Goal: Task Accomplishment & Management: Use online tool/utility

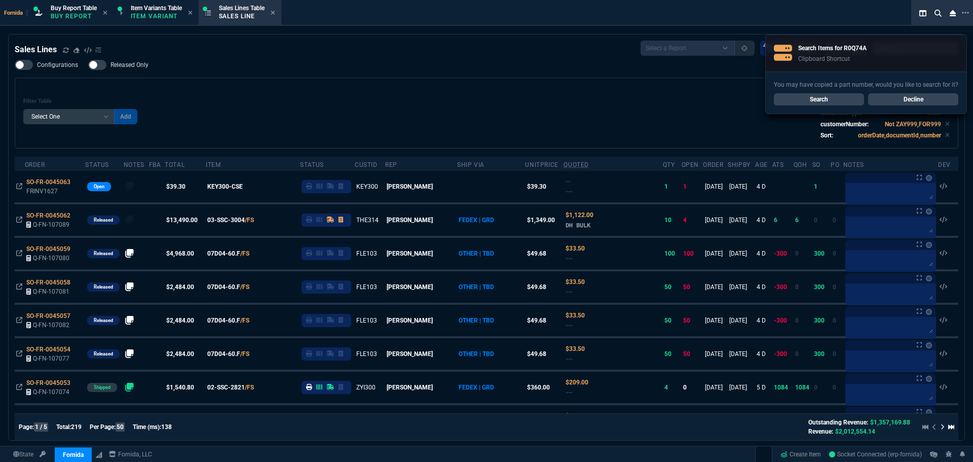
select select "1: BROV"
select select
click at [327, 125] on div "Filter Table Select One Add Filter () Age () ATS () Cond (itemVariantCode) Cust…" at bounding box center [486, 113] width 927 height 54
click at [64, 49] on icon at bounding box center [66, 49] width 6 height 5
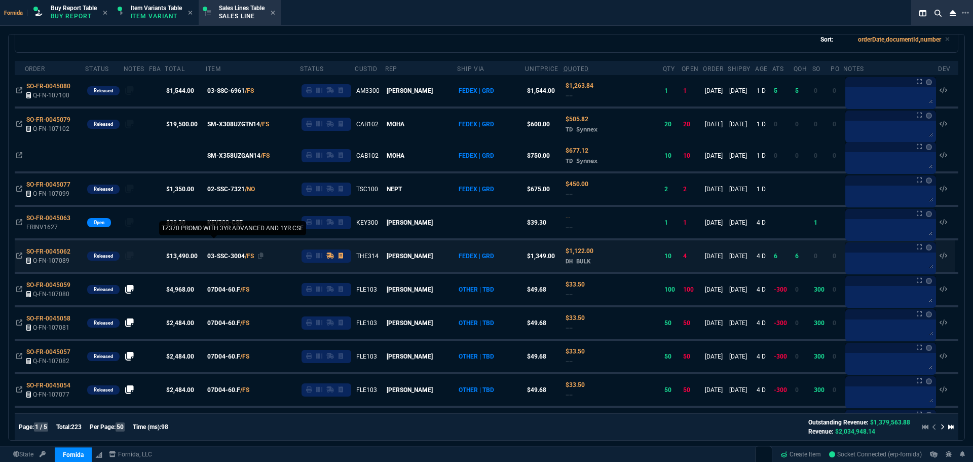
scroll to position [203, 0]
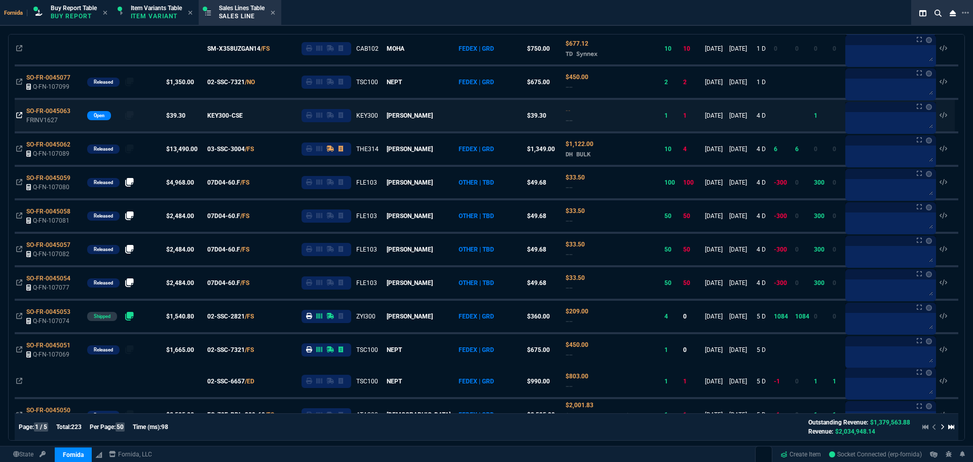
click at [19, 113] on icon at bounding box center [19, 115] width 6 height 6
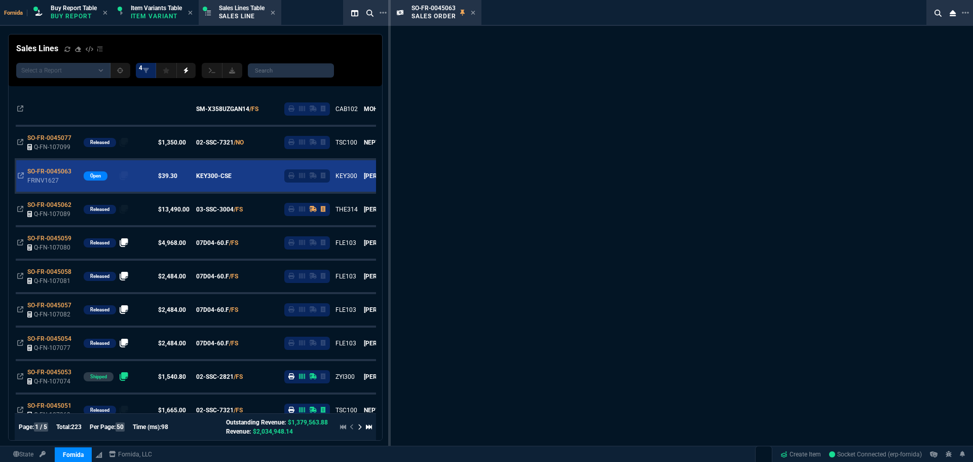
scroll to position [263, 0]
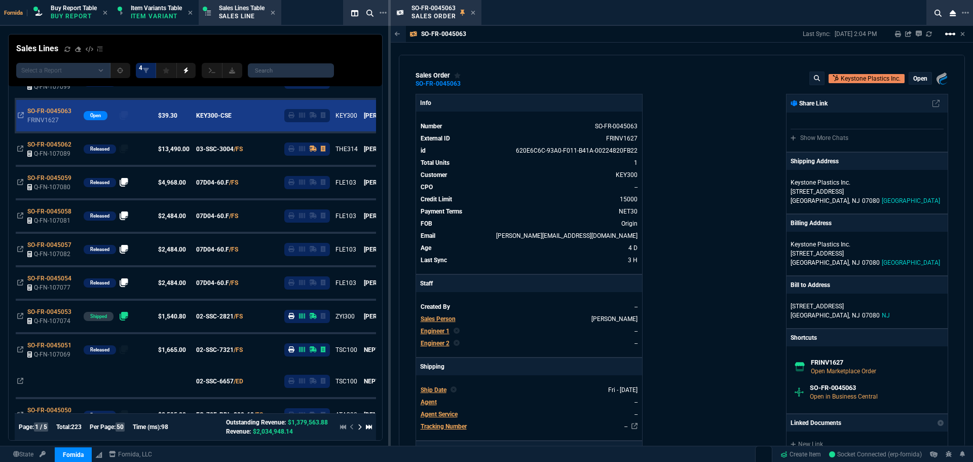
click at [951, 32] on mat-icon "linear_scale" at bounding box center [950, 34] width 12 height 12
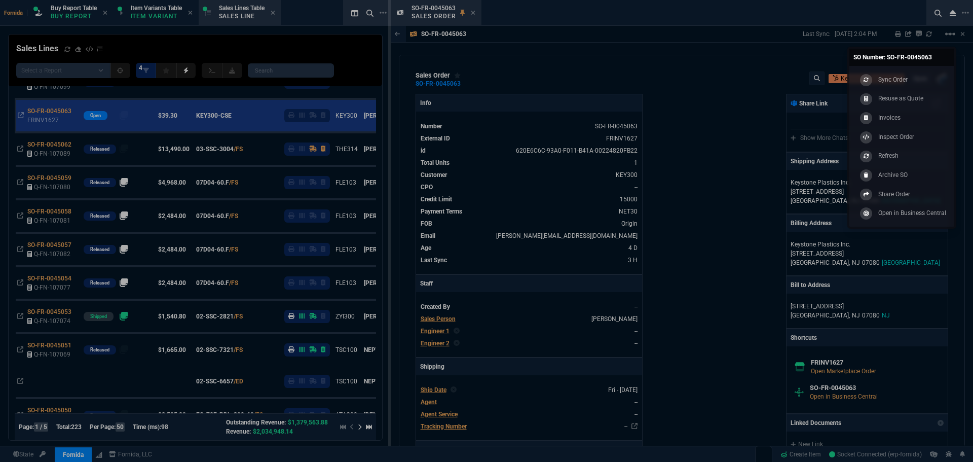
click at [917, 171] on link "Archive SO" at bounding box center [902, 174] width 97 height 19
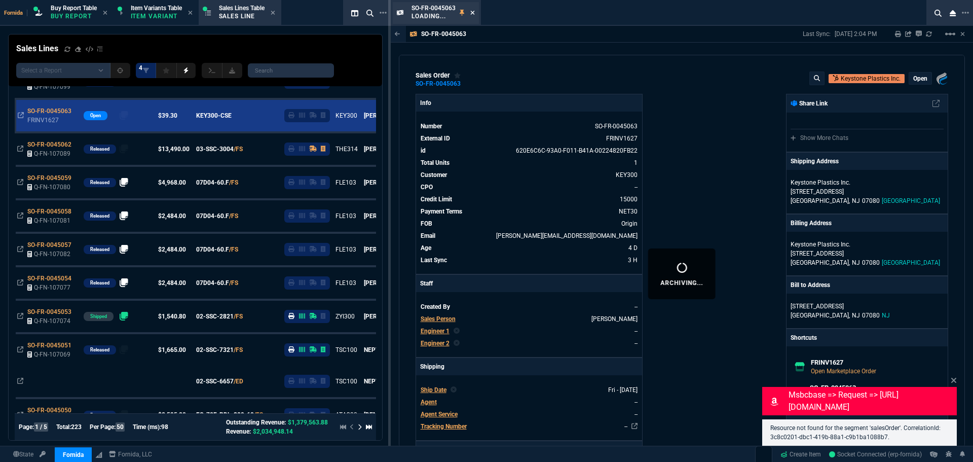
click at [472, 12] on icon at bounding box center [473, 13] width 4 height 4
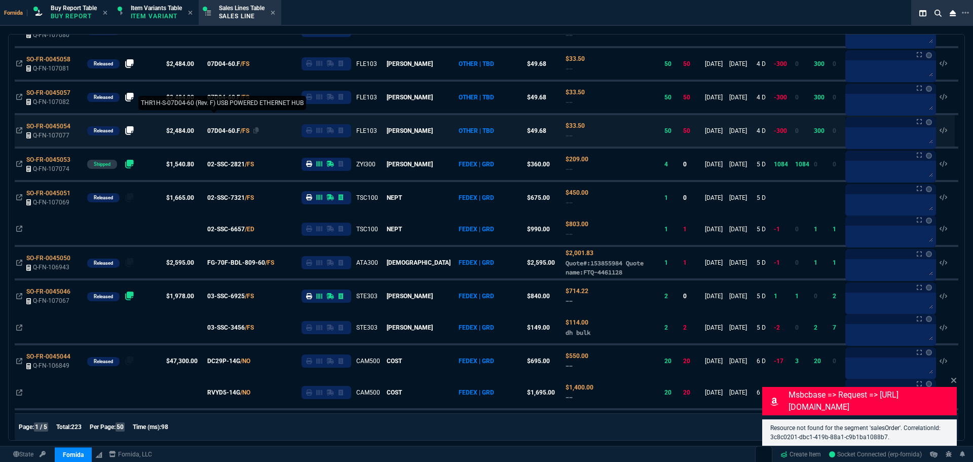
scroll to position [456, 0]
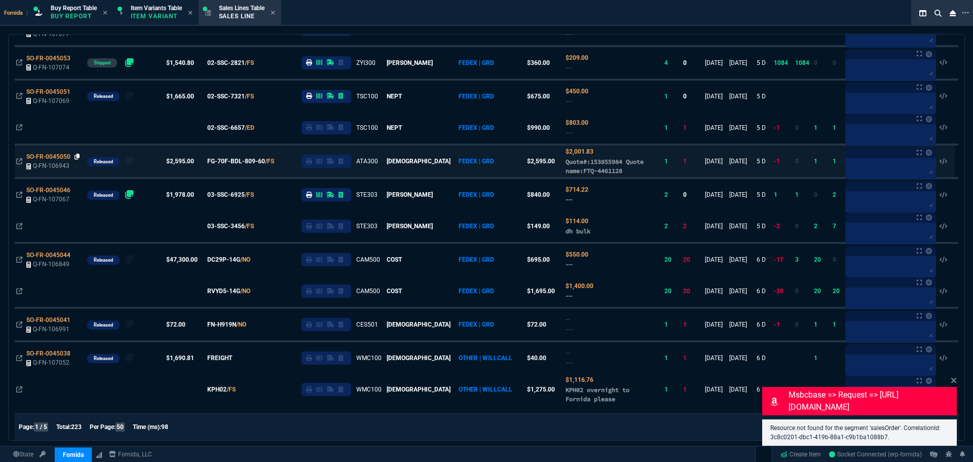
click at [76, 156] on icon at bounding box center [78, 157] width 6 height 6
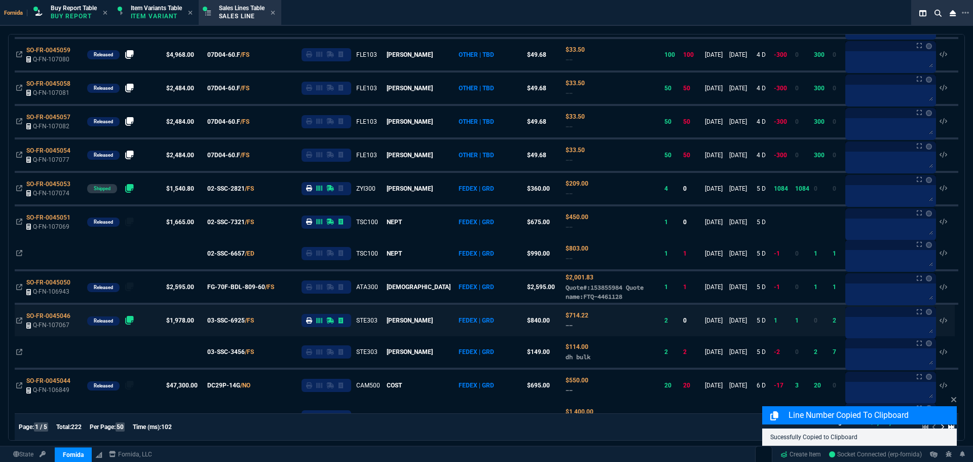
scroll to position [355, 0]
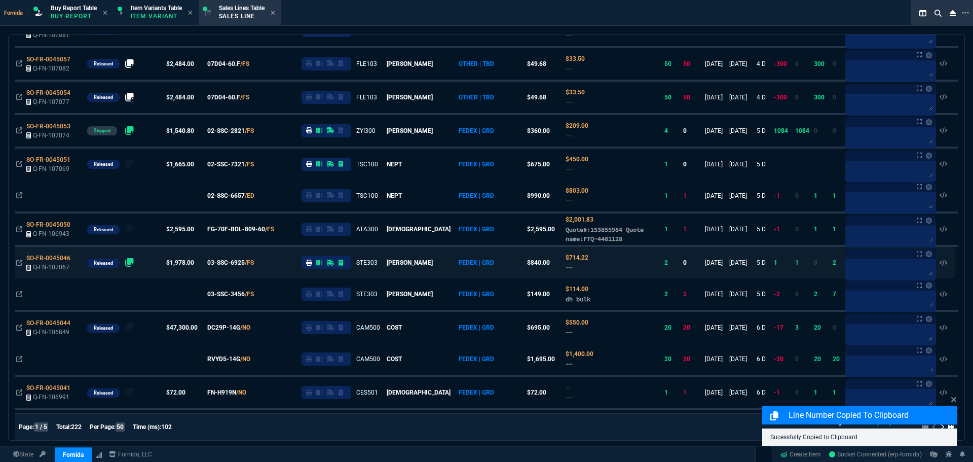
click at [21, 229] on icon at bounding box center [19, 229] width 6 height 6
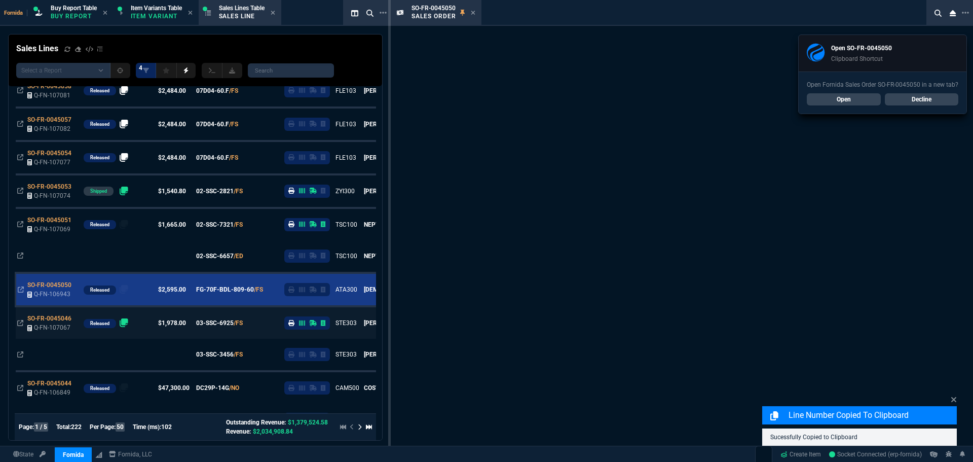
scroll to position [415, 0]
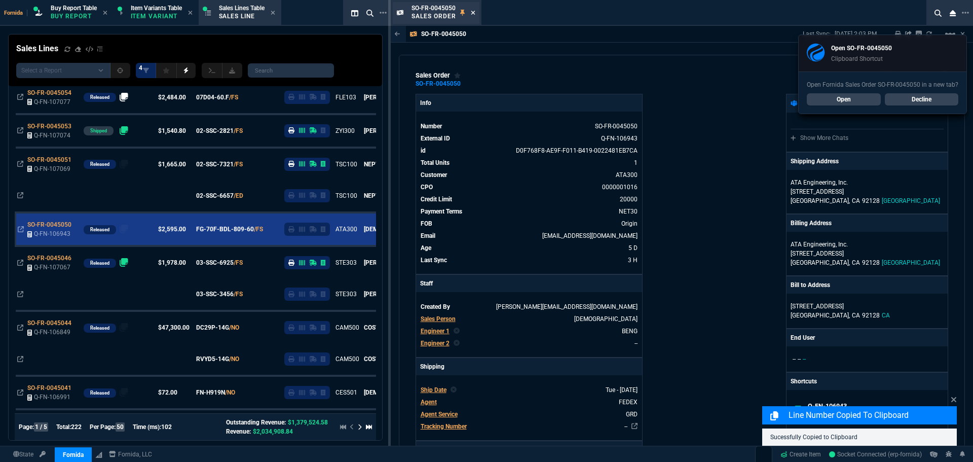
click at [474, 15] on icon at bounding box center [473, 13] width 5 height 6
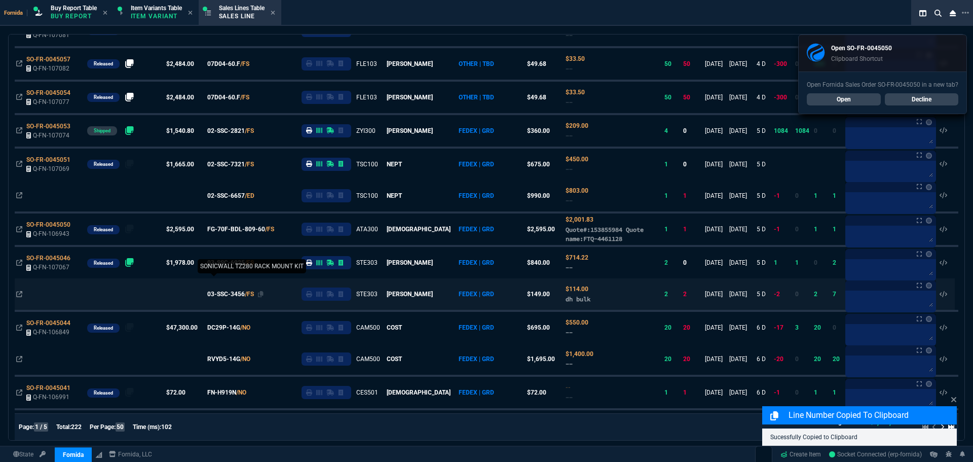
scroll to position [507, 0]
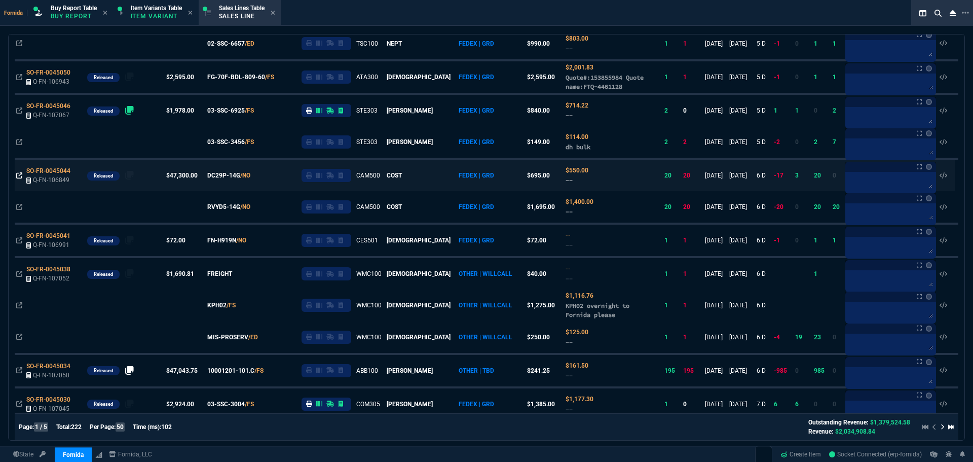
click at [17, 175] on icon at bounding box center [19, 175] width 6 height 6
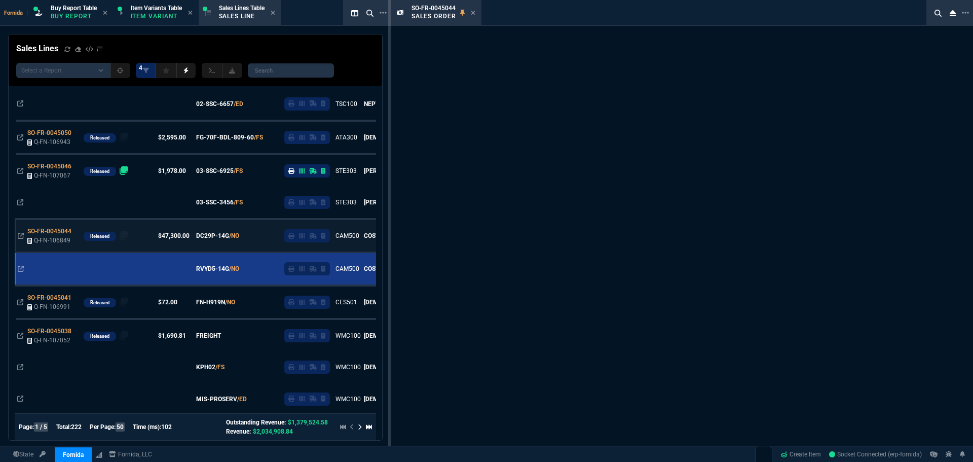
scroll to position [567, 0]
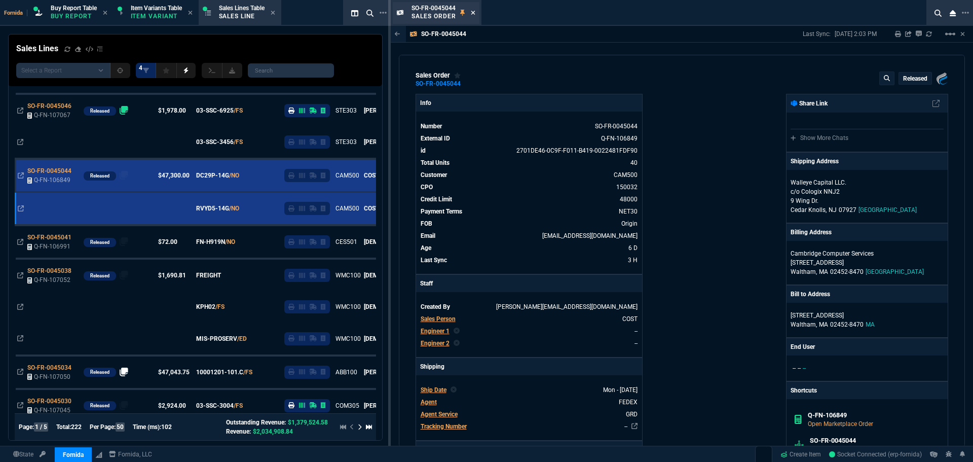
click at [471, 14] on icon at bounding box center [473, 13] width 5 height 6
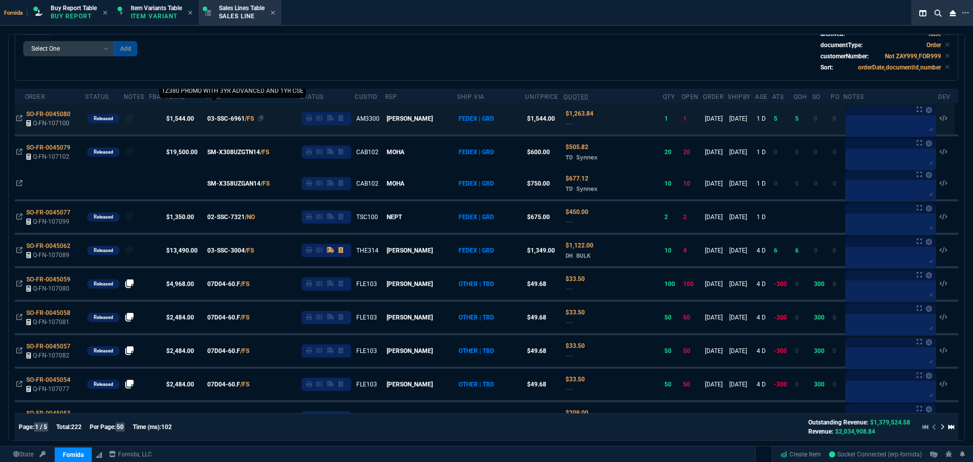
scroll to position [0, 0]
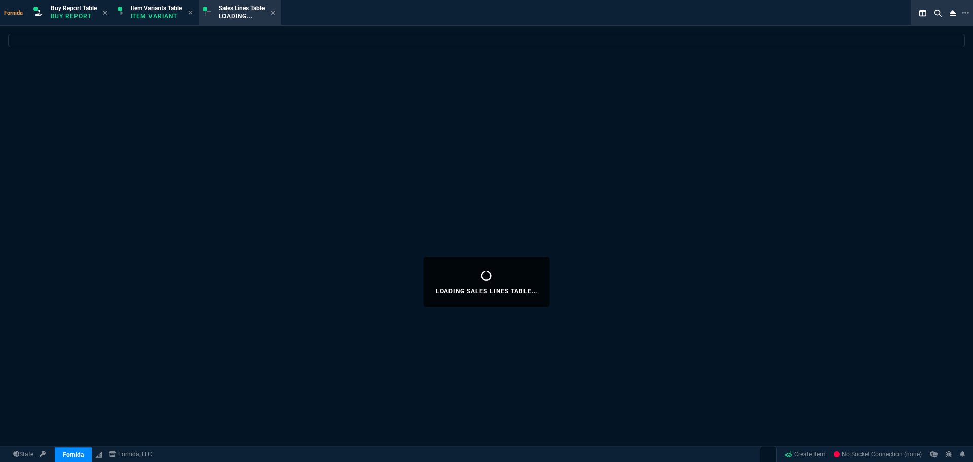
select select "1: BROV"
select select
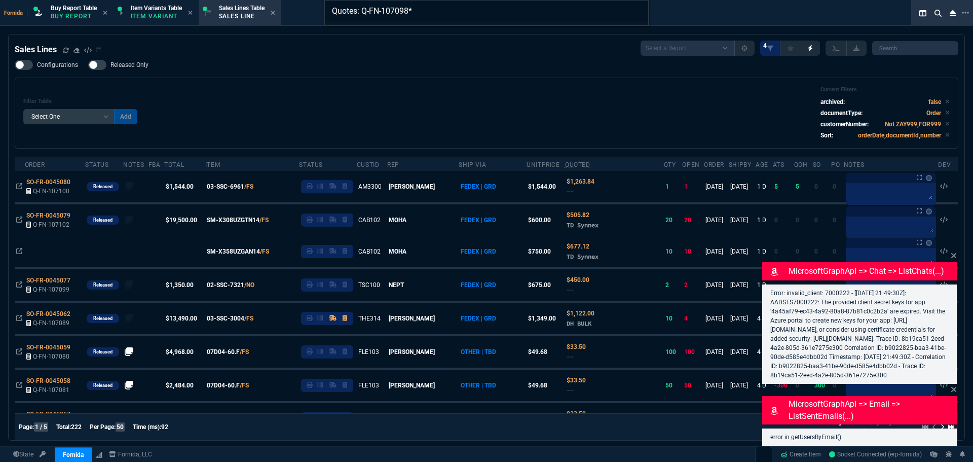
type input "Quotes: Q-FN-107098"
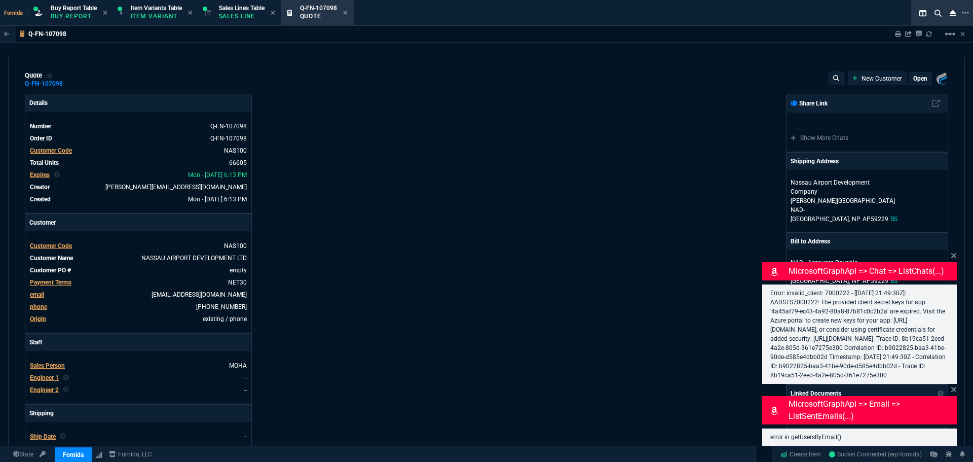
type input "24"
type input "0"
type input "24"
type input "160"
type input "33"
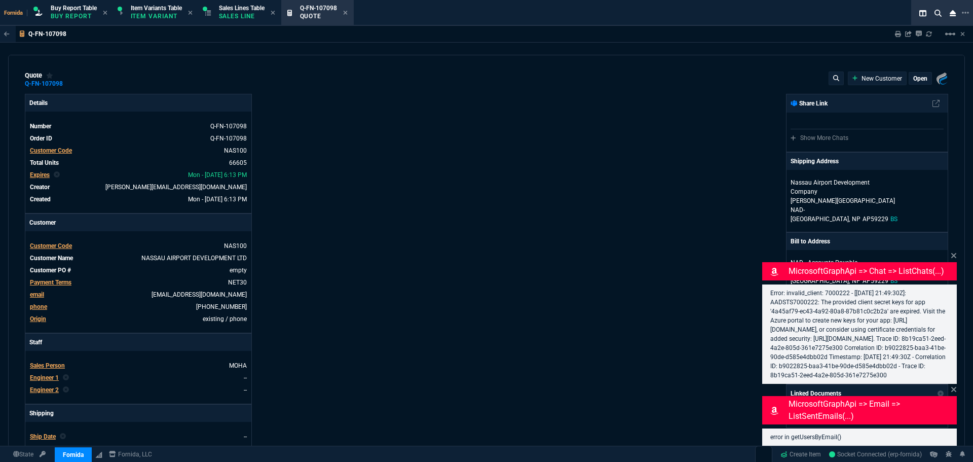
type input "22"
type input "20"
type input "248"
type input "17"
type input "42"
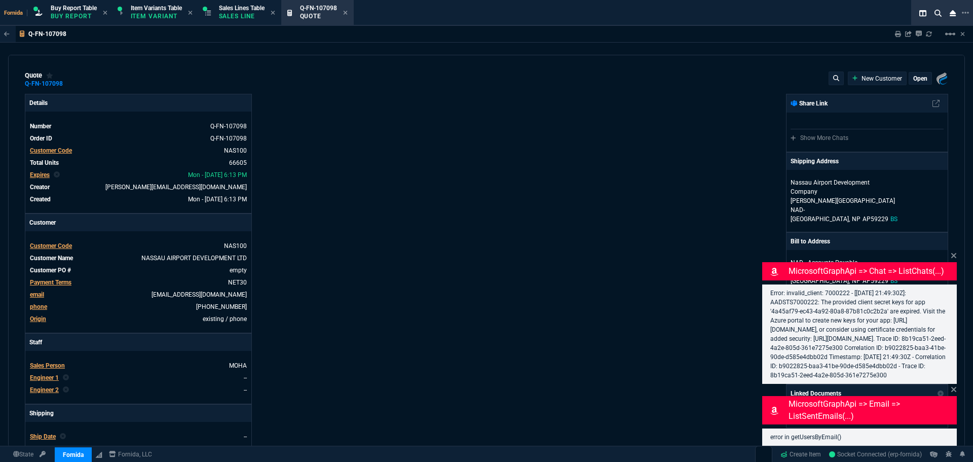
type input "40"
type input "0"
type input "24"
type input "224"
type input "24"
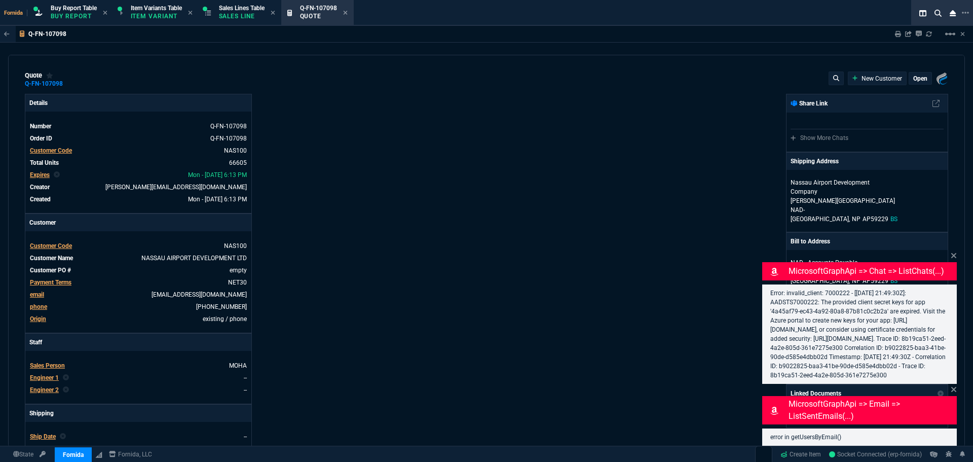
type input "1574"
type input "30"
type input "4462"
type input "27"
type input "0"
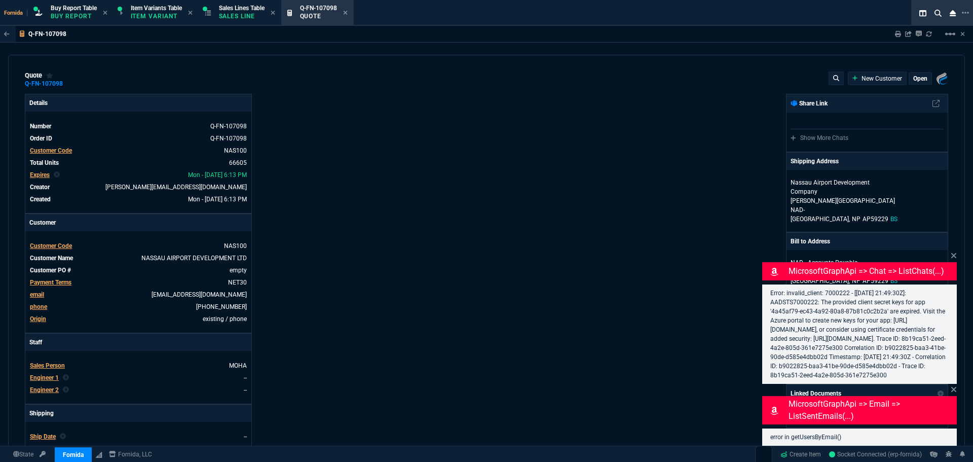
type input "57"
type input "1136"
type input "0"
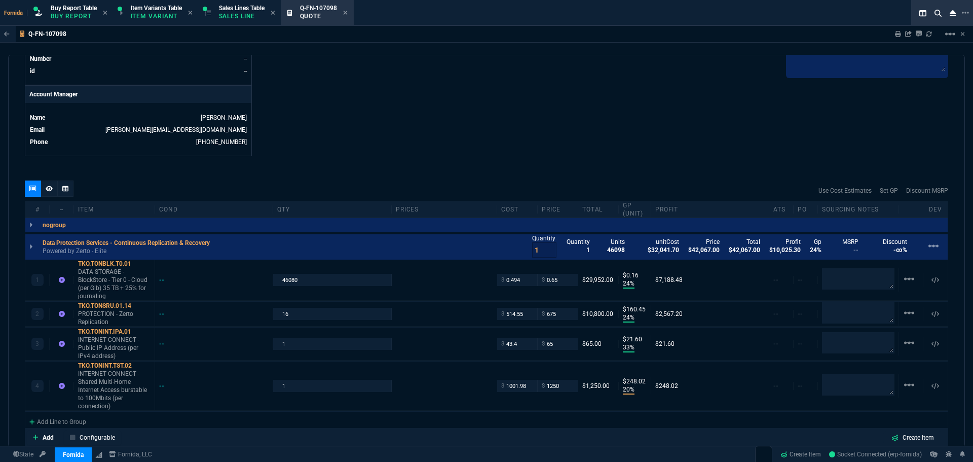
scroll to position [456, 0]
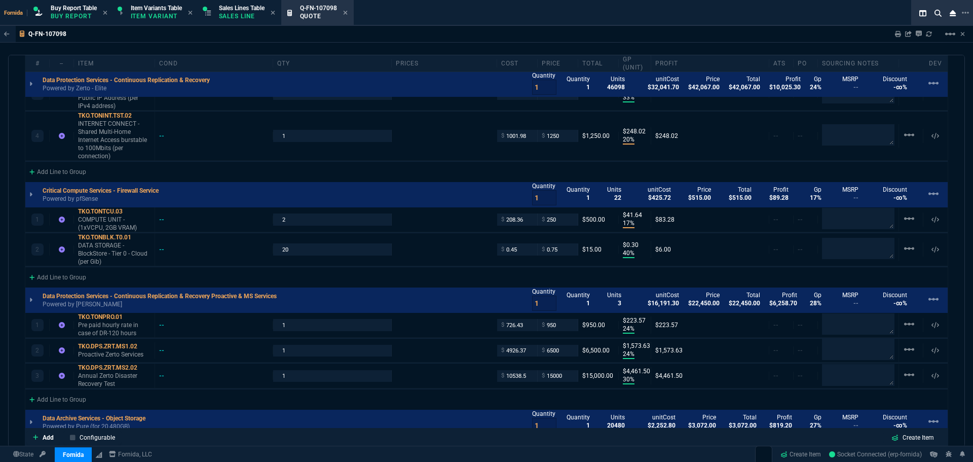
scroll to position [710, 0]
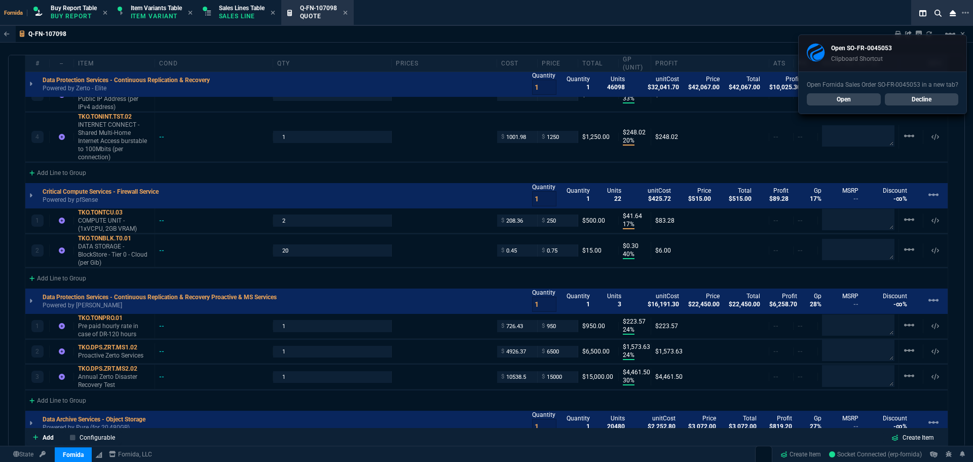
click at [291, 91] on div "Data Protection Services - Continuous Replication & Recovery Powered by Zerto -…" at bounding box center [486, 83] width 923 height 25
click at [855, 103] on link "Open" at bounding box center [844, 99] width 74 height 12
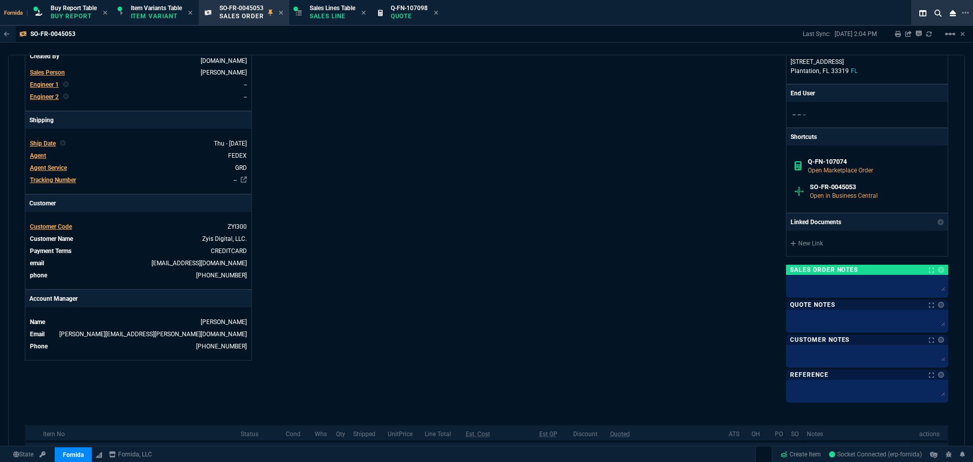
scroll to position [379, 0]
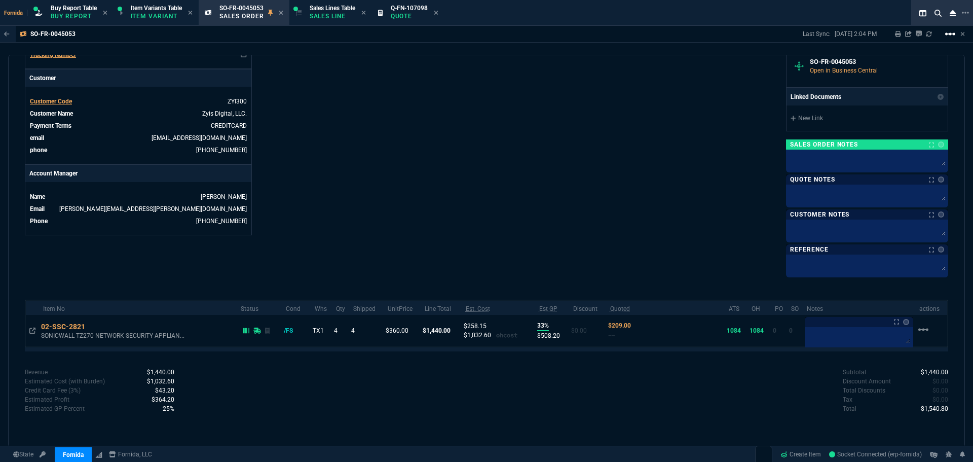
click at [947, 37] on mat-icon "linear_scale" at bounding box center [950, 34] width 12 height 12
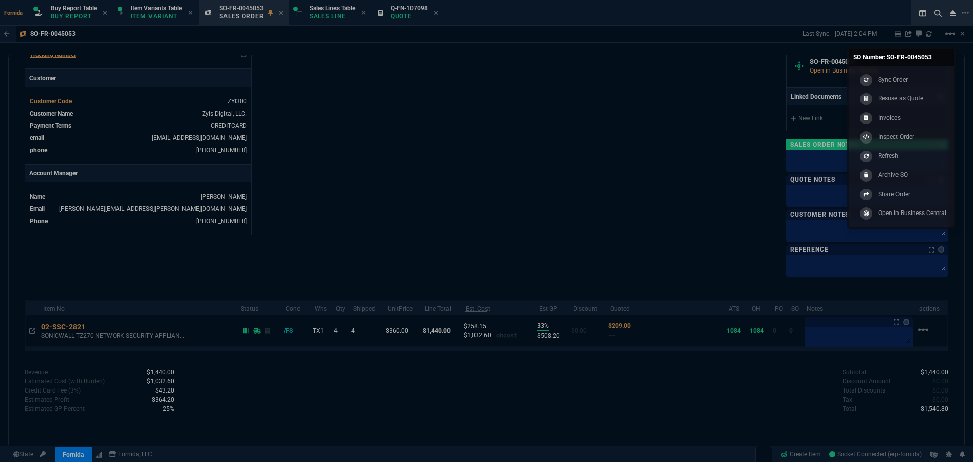
click at [919, 75] on link "Sync Order" at bounding box center [902, 79] width 97 height 19
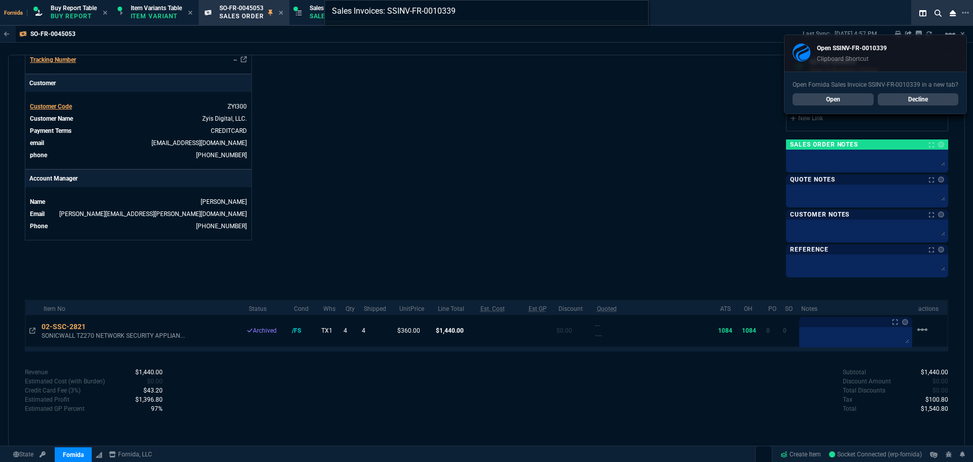
type input "Sales Invoices: SSINV-FR-0010339"
click at [854, 98] on div "Sales Invoices: SSINV-FR-0010339" at bounding box center [486, 231] width 973 height 462
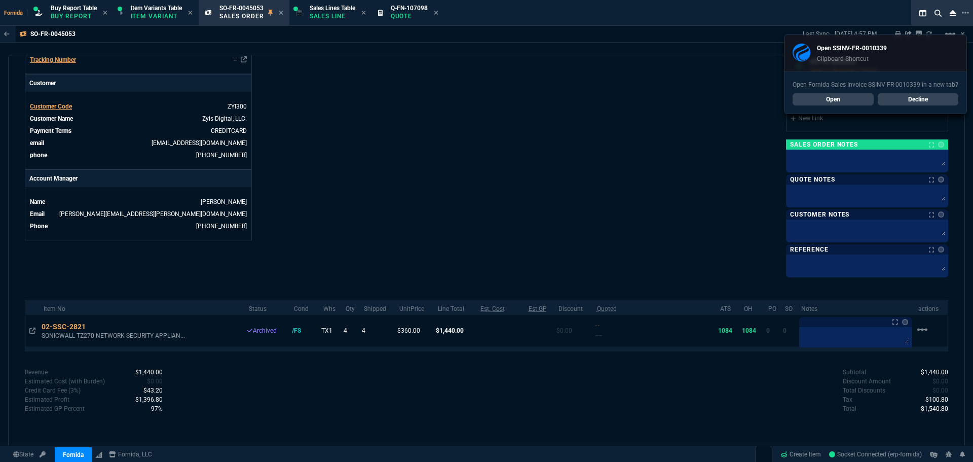
click at [840, 98] on link "Open" at bounding box center [833, 99] width 81 height 12
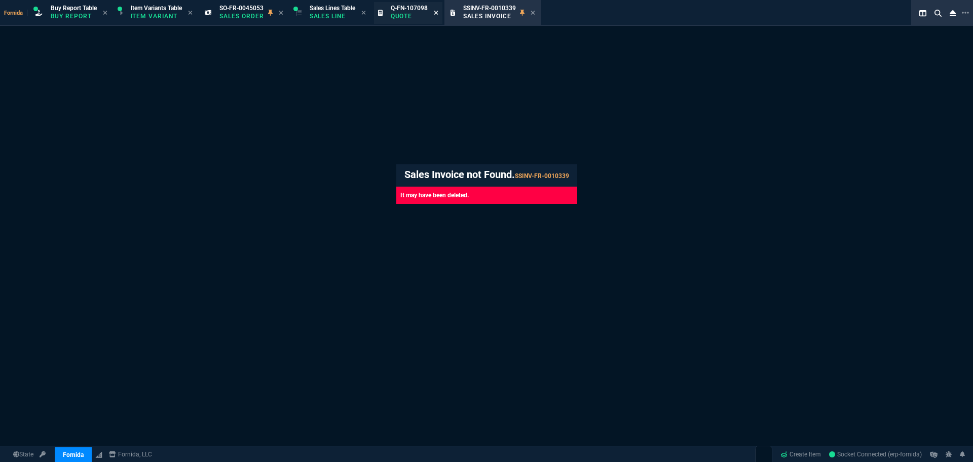
click at [438, 14] on icon at bounding box center [436, 13] width 5 height 6
drag, startPoint x: 381, startPoint y: 13, endPoint x: 300, endPoint y: 16, distance: 80.7
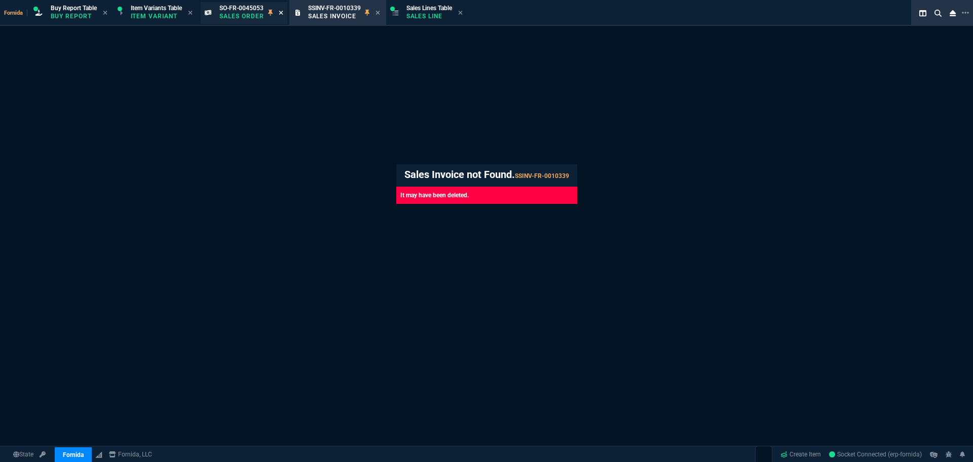
click at [281, 12] on icon at bounding box center [281, 13] width 5 height 6
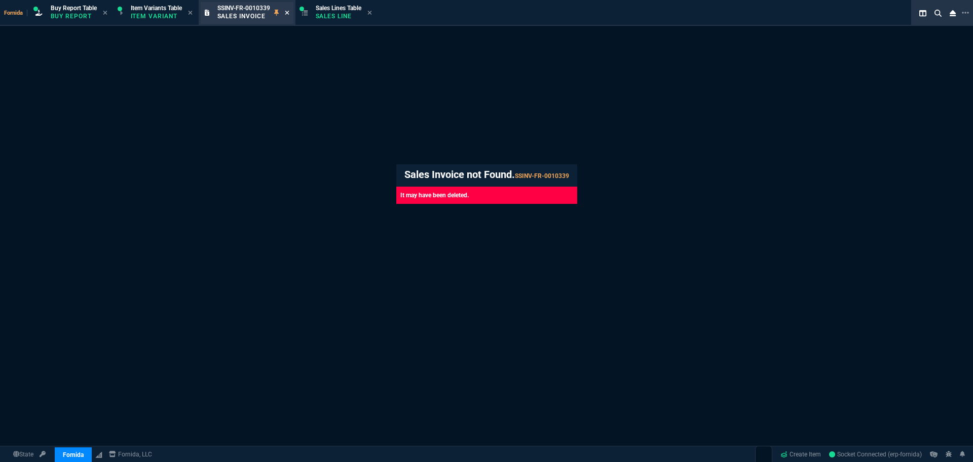
click at [288, 15] on icon at bounding box center [287, 13] width 5 height 6
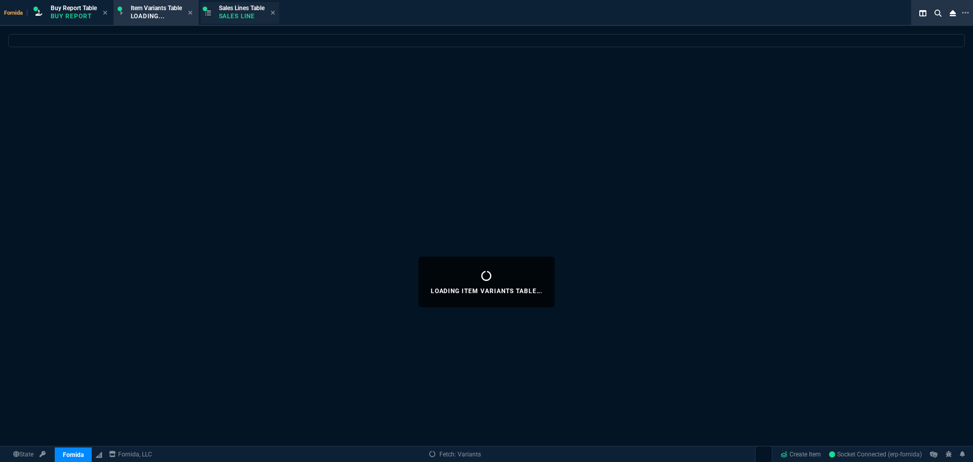
click at [250, 12] on p "Sales Line" at bounding box center [242, 16] width 46 height 8
select select
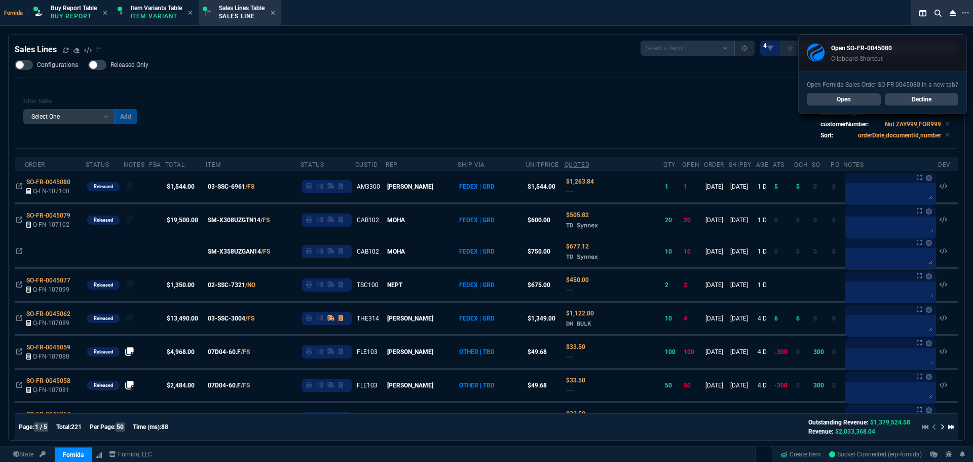
click at [381, 141] on div "Filter Table Select One Add Filter () Age () ATS () Cond (itemVariantCode) Cust…" at bounding box center [487, 113] width 944 height 71
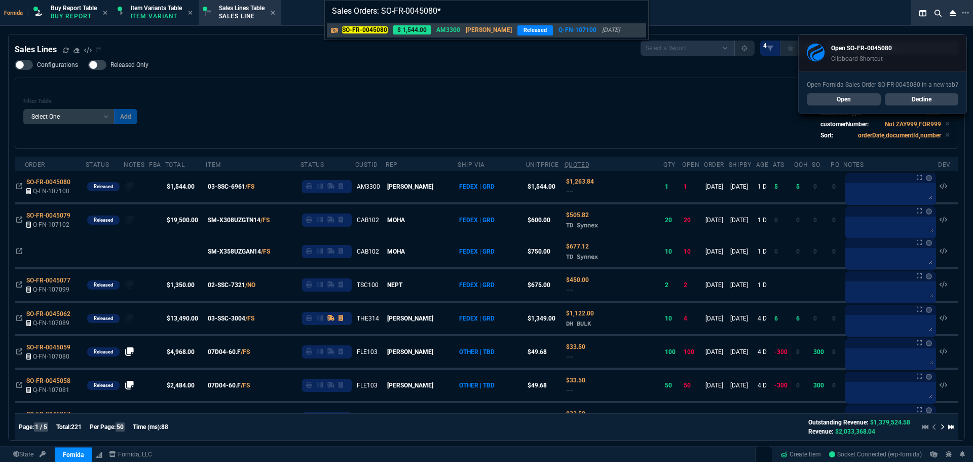
type input "Sales Orders: SO-FR-0045080"
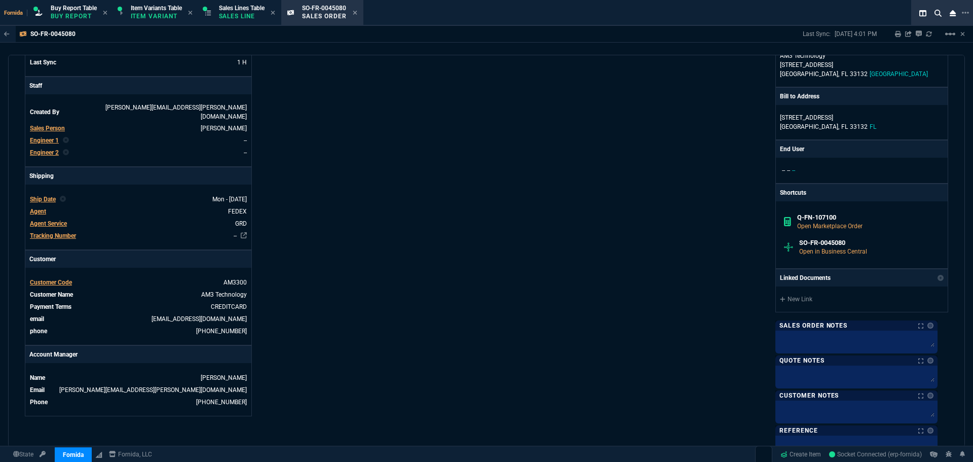
scroll to position [0, 0]
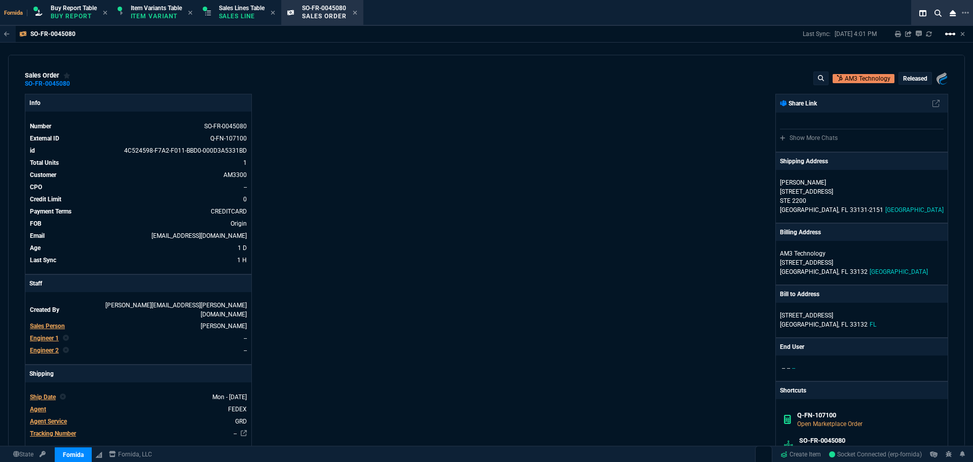
click at [950, 39] on mat-icon "linear_scale" at bounding box center [950, 34] width 12 height 12
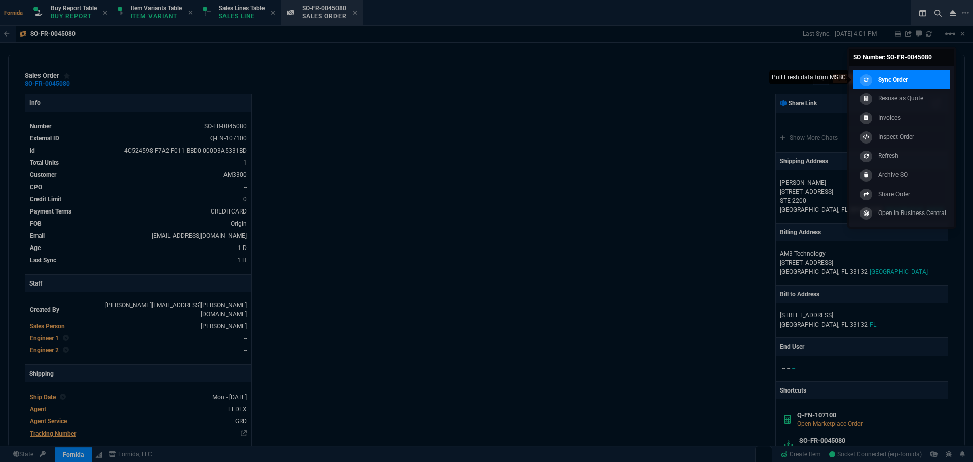
click at [906, 83] on p "Sync Order" at bounding box center [892, 79] width 29 height 9
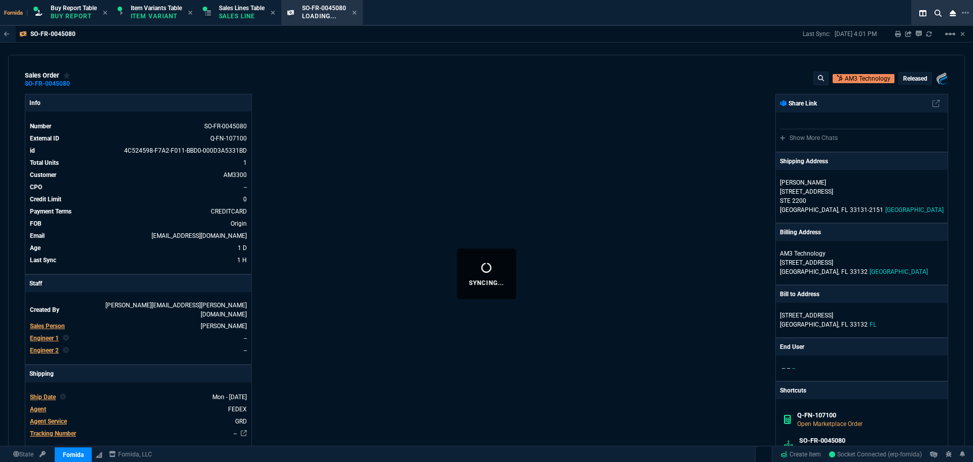
click at [570, 169] on div "Fornida, LLC 2609 Technology Dr Suite 300 Plano, TX 75074 Share Link Show More …" at bounding box center [718, 374] width 462 height 560
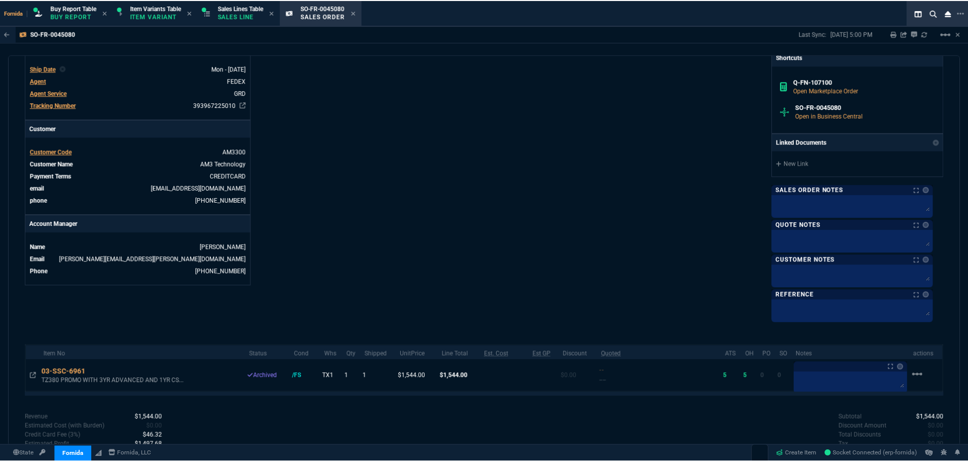
scroll to position [379, 0]
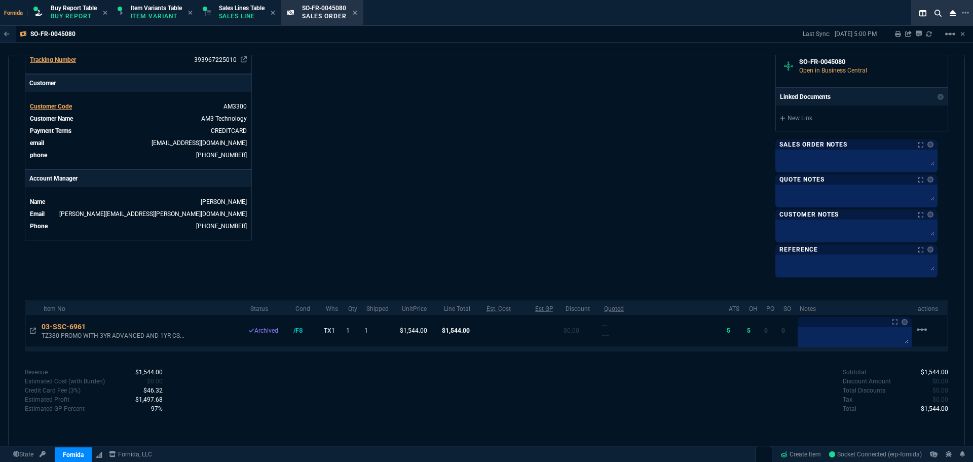
drag, startPoint x: 472, startPoint y: 155, endPoint x: 264, endPoint y: 43, distance: 236.8
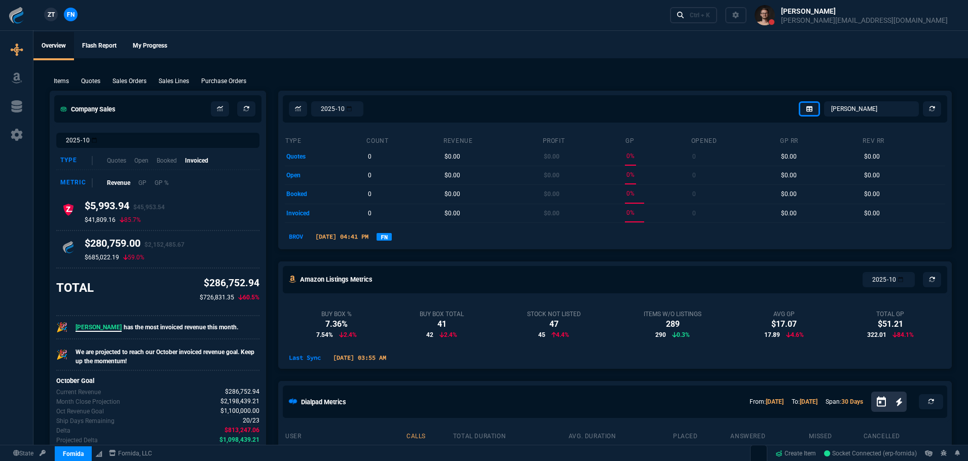
click at [22, 135] on icon at bounding box center [16, 135] width 15 height 12
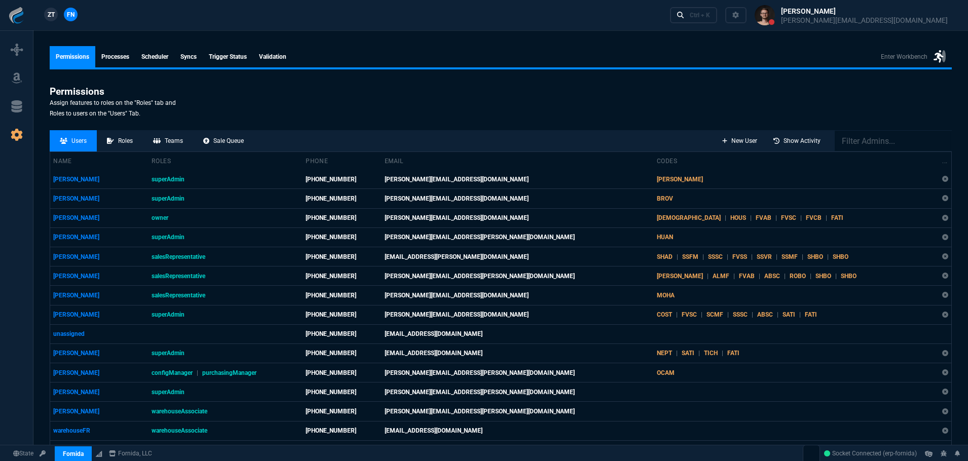
click at [198, 52] on link "syncs" at bounding box center [188, 56] width 28 height 21
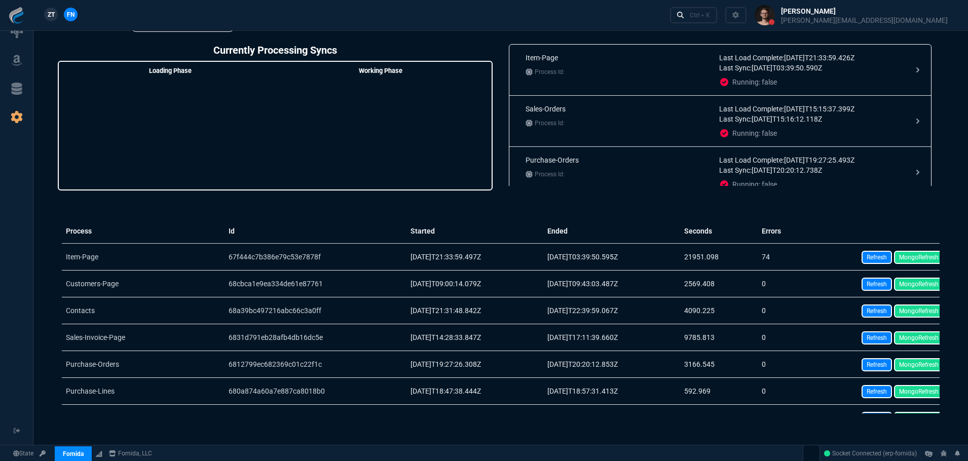
drag, startPoint x: 911, startPoint y: 339, endPoint x: 527, endPoint y: 34, distance: 490.7
click at [911, 339] on link "MongoRefresh" at bounding box center [919, 338] width 50 height 13
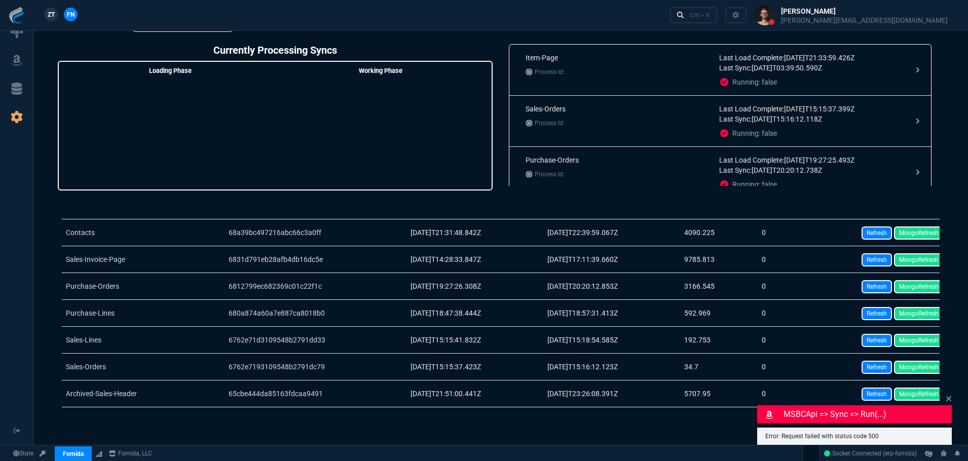
scroll to position [101, 0]
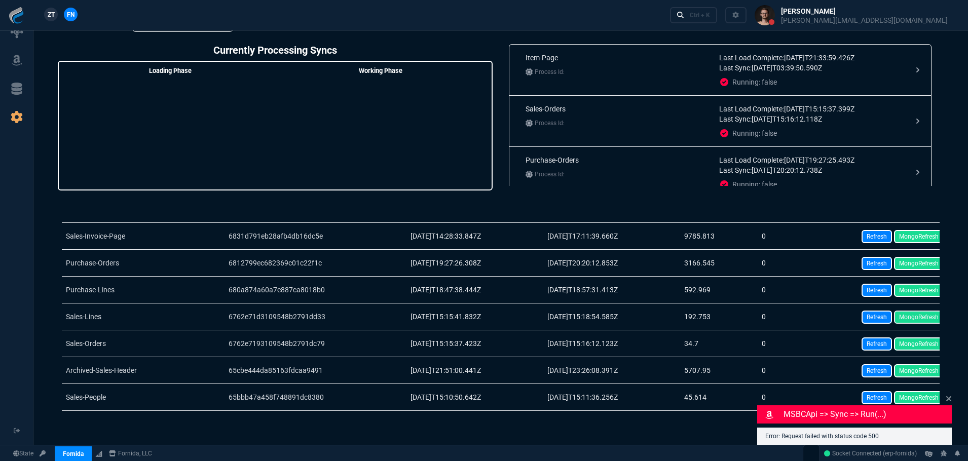
click at [908, 317] on link "MongoRefresh" at bounding box center [919, 317] width 50 height 13
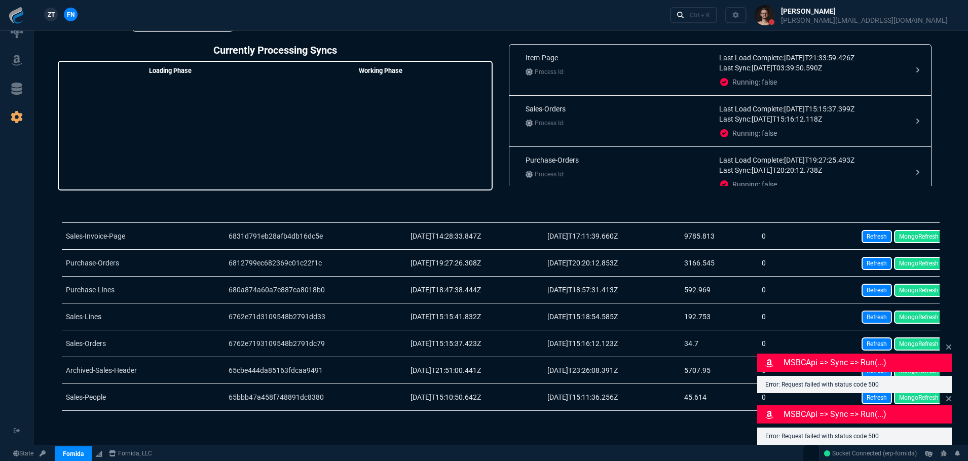
click at [878, 317] on link "Refresh" at bounding box center [877, 317] width 30 height 13
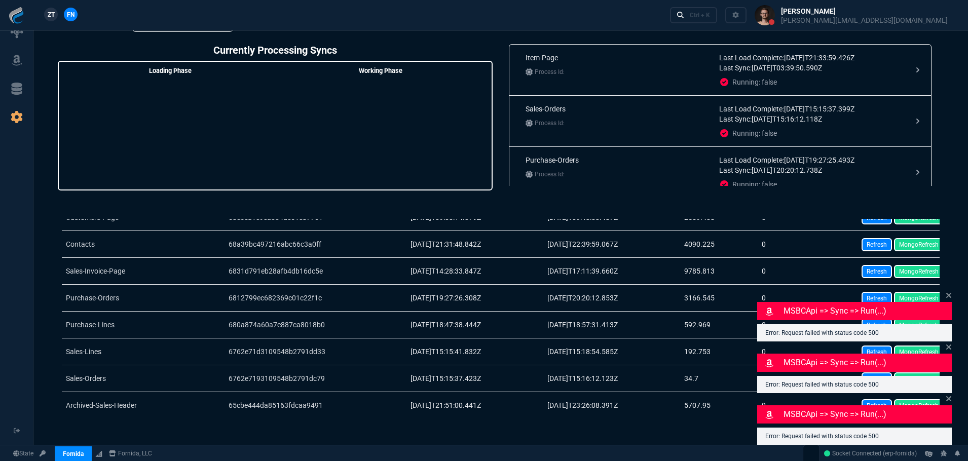
scroll to position [51, 0]
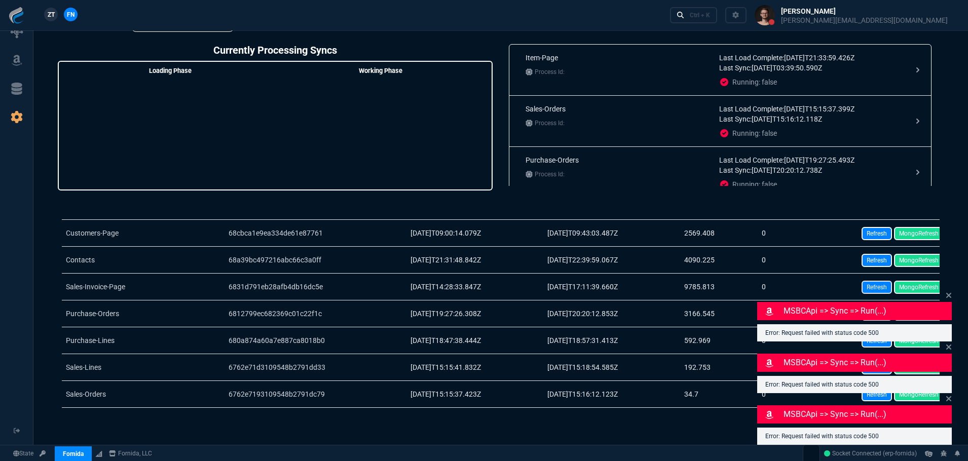
click at [868, 289] on link "Refresh" at bounding box center [877, 287] width 30 height 13
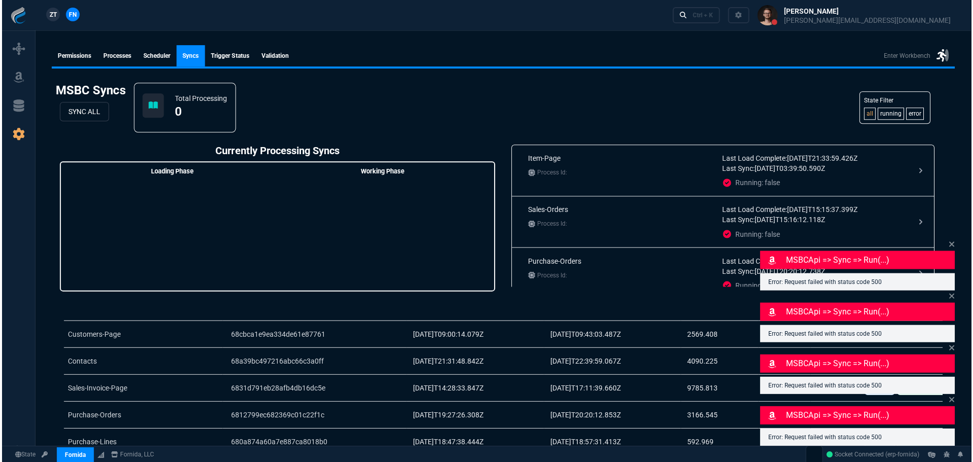
scroll to position [0, 0]
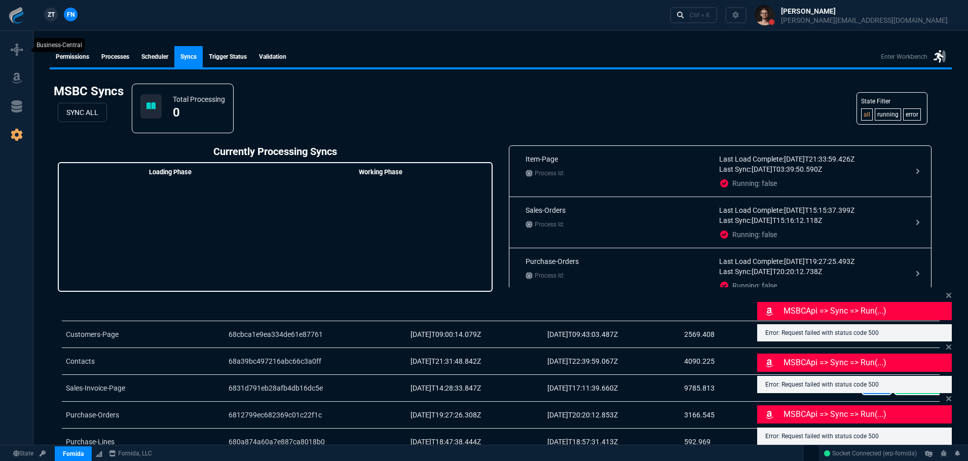
click at [23, 46] on link at bounding box center [16, 50] width 25 height 16
select select "1: BROV"
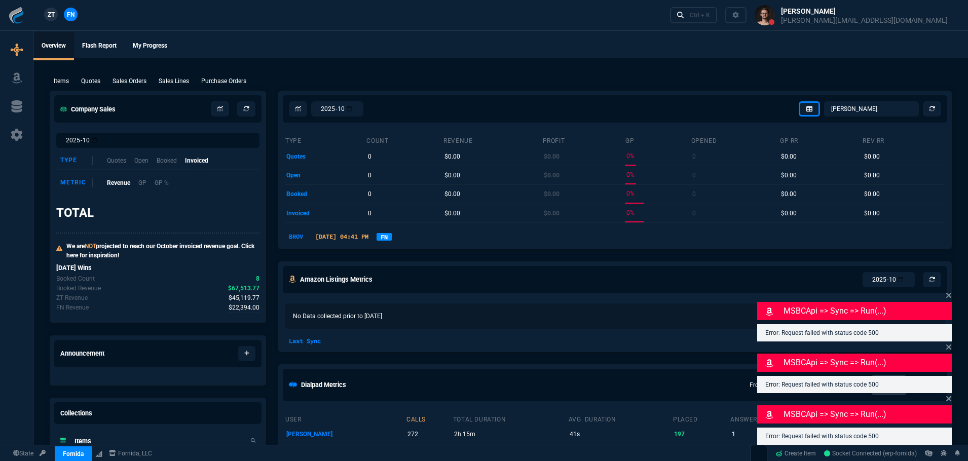
click at [437, 56] on ul "Overview Flash Report My Progress" at bounding box center [500, 45] width 935 height 26
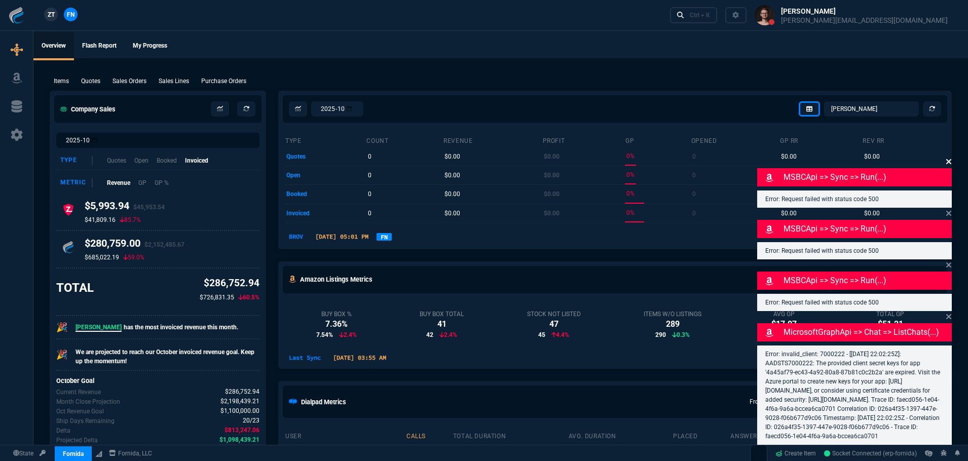
click at [951, 158] on icon at bounding box center [949, 162] width 6 height 8
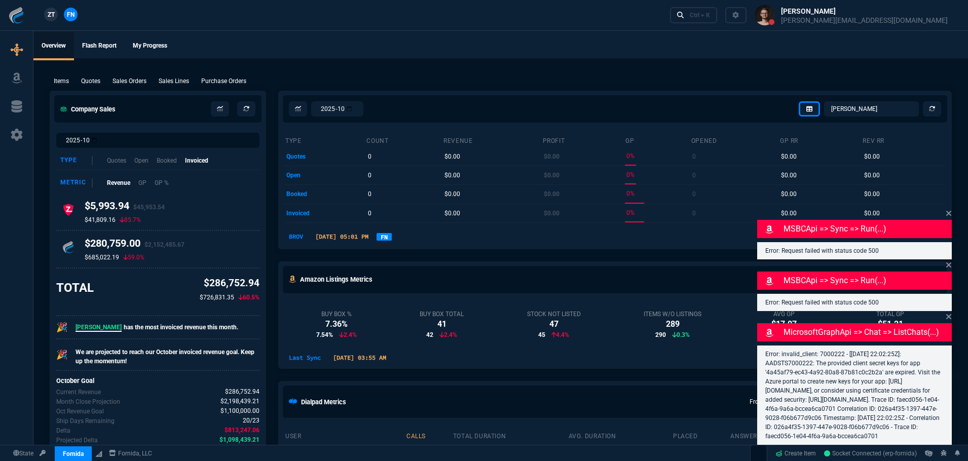
click at [951, 209] on icon at bounding box center [949, 213] width 6 height 8
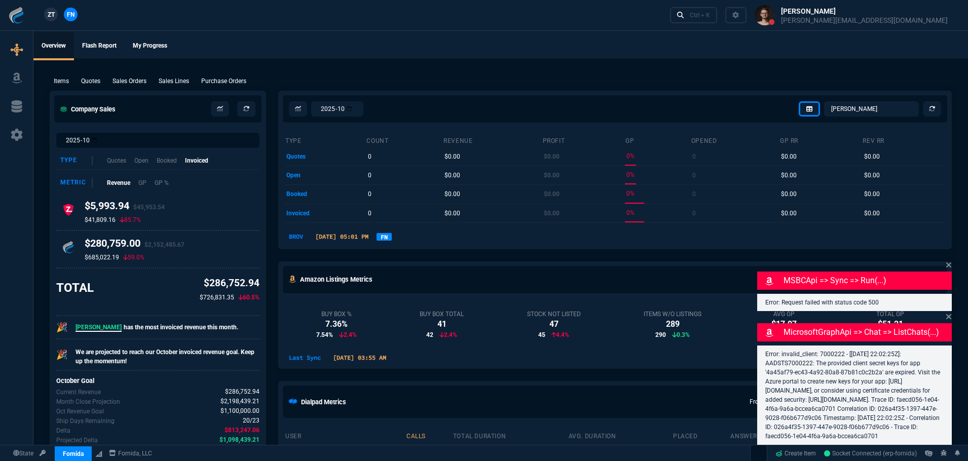
click at [946, 261] on icon at bounding box center [949, 265] width 6 height 8
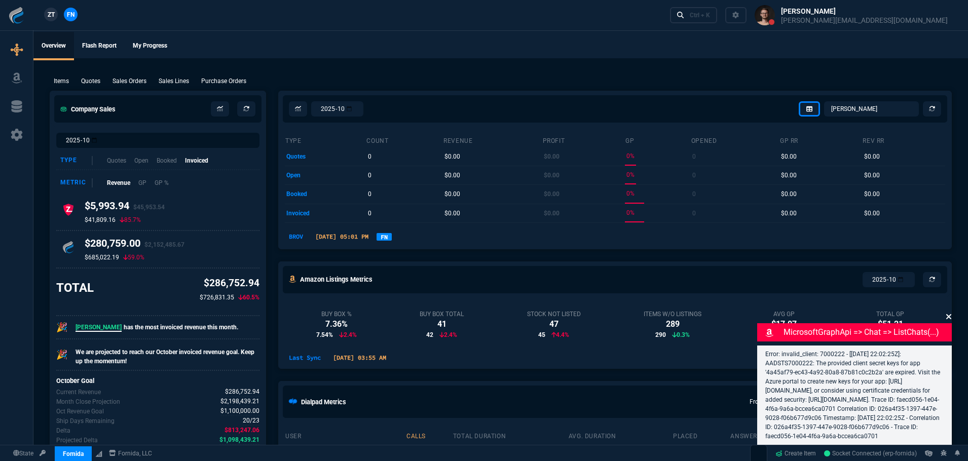
click at [951, 313] on icon at bounding box center [949, 317] width 6 height 8
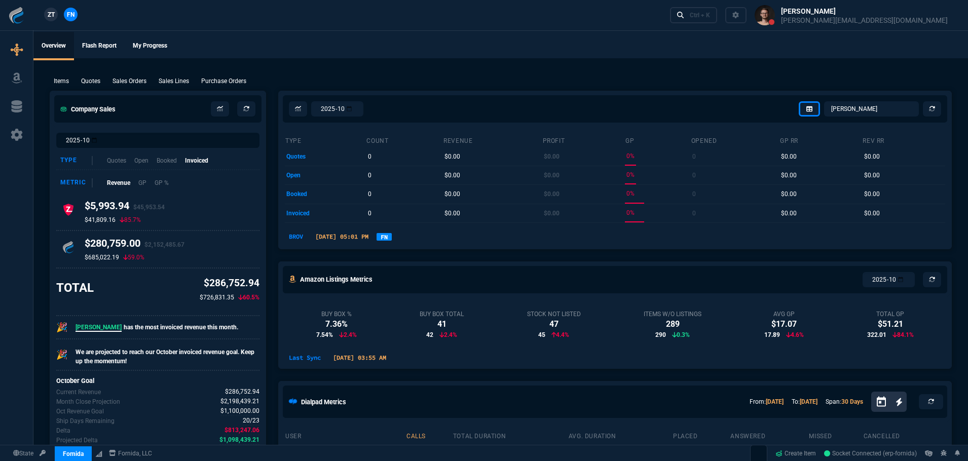
click at [485, 34] on ul "Overview Flash Report My Progress" at bounding box center [500, 45] width 935 height 26
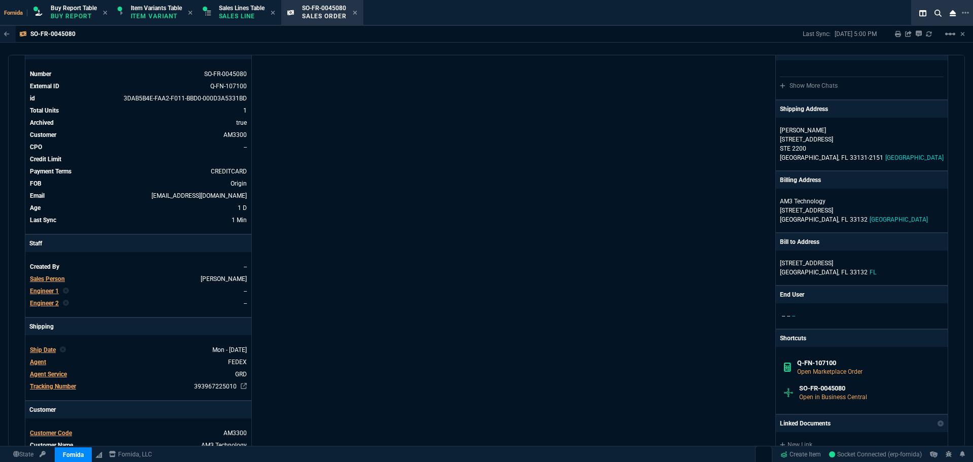
scroll to position [51, 0]
click at [245, 16] on p "Sales Line" at bounding box center [242, 16] width 46 height 8
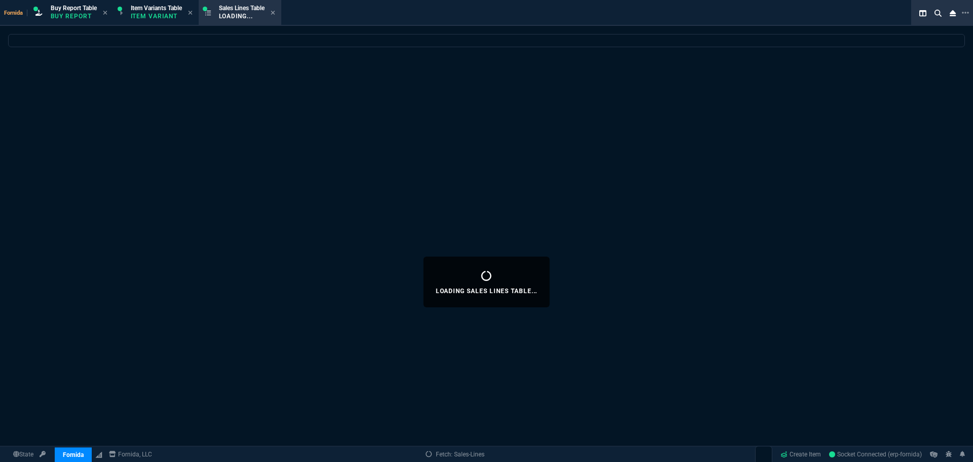
select select
